Goal: Find specific page/section

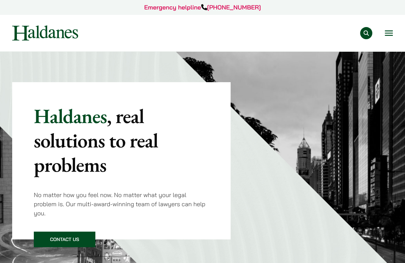
click at [0, 0] on link "Our Team" at bounding box center [0, 0] width 0 height 0
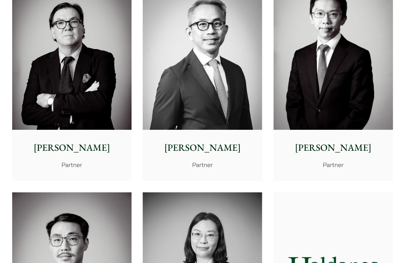
scroll to position [1015, 0]
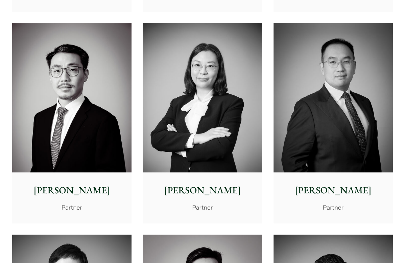
click at [199, 186] on p "[PERSON_NAME]" at bounding box center [202, 190] width 109 height 14
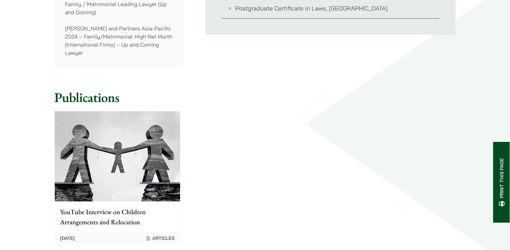
scroll to position [583, 0]
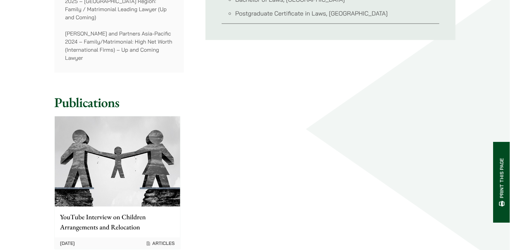
click at [107, 212] on p "YouTube Interview on Children Arrangements and Relocation" at bounding box center [117, 222] width 115 height 20
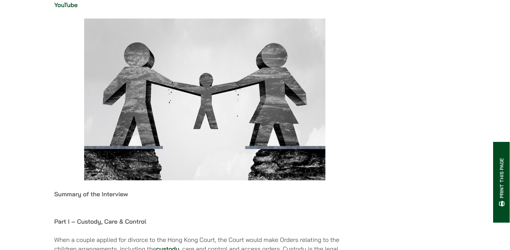
scroll to position [169, 0]
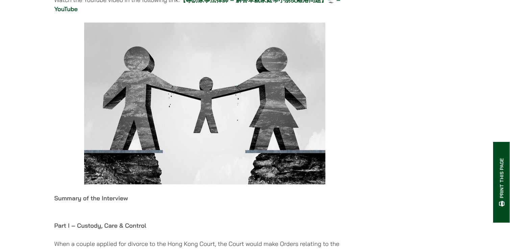
click at [225, 5] on link "【專訪家事法律師 – 解答單親家庭帶小朋友離港問題】🛫 – YouTube" at bounding box center [197, 4] width 286 height 17
